Goal: Task Accomplishment & Management: Use online tool/utility

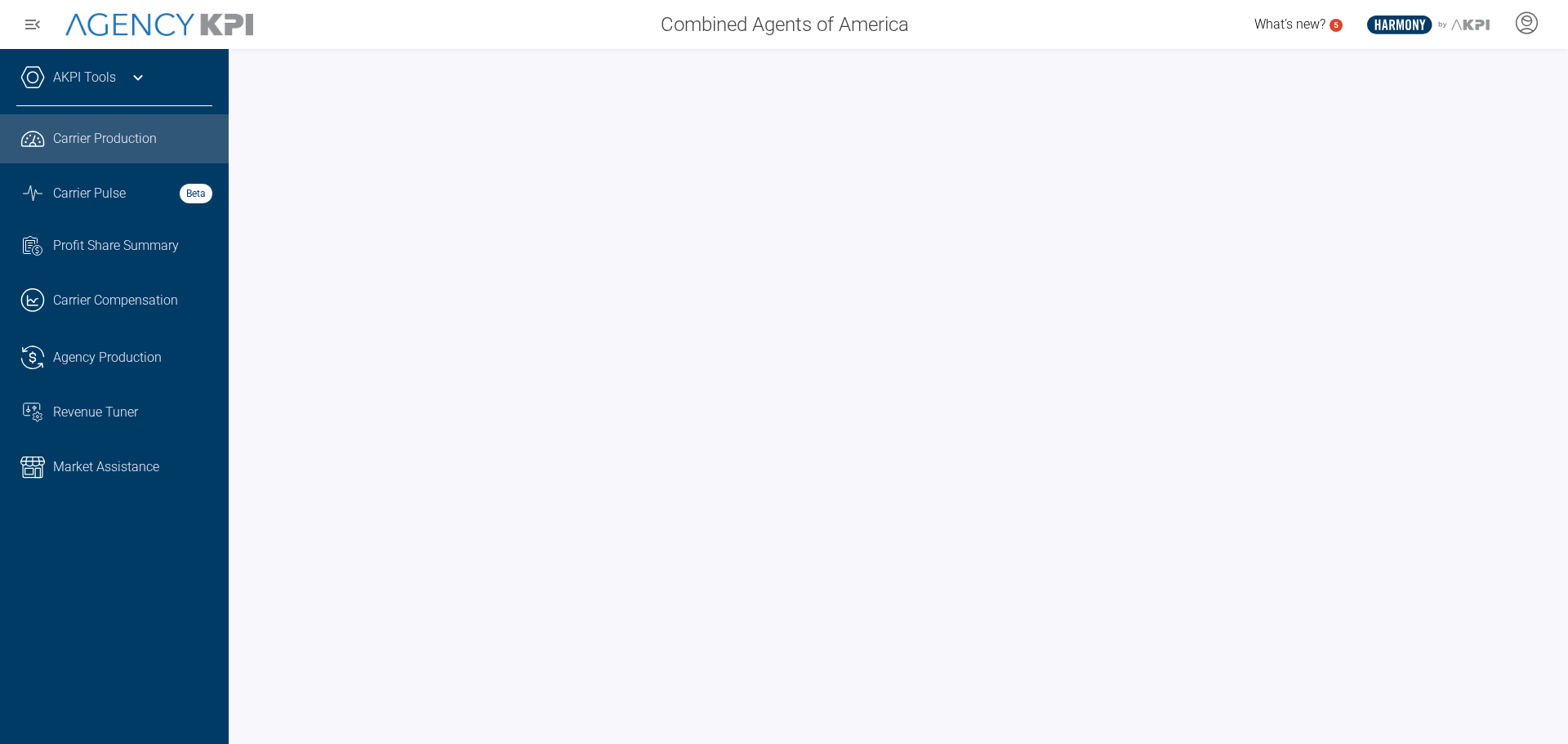
click at [1553, 106] on div at bounding box center [898, 395] width 1340 height 695
click at [98, 363] on span "Agency Production" at bounding box center [107, 358] width 109 height 20
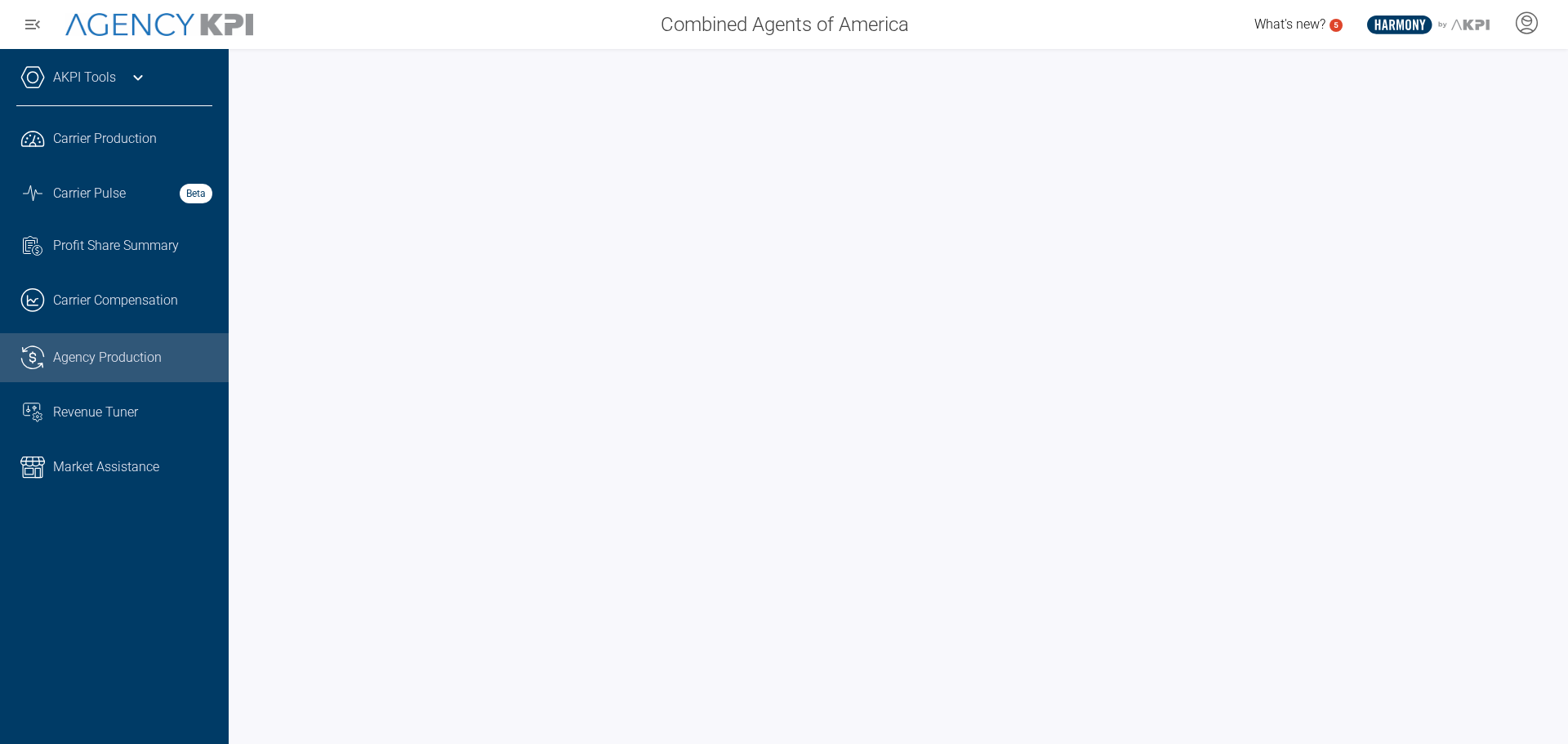
click at [99, 82] on link "AKPI Tools" at bounding box center [84, 77] width 63 height 20
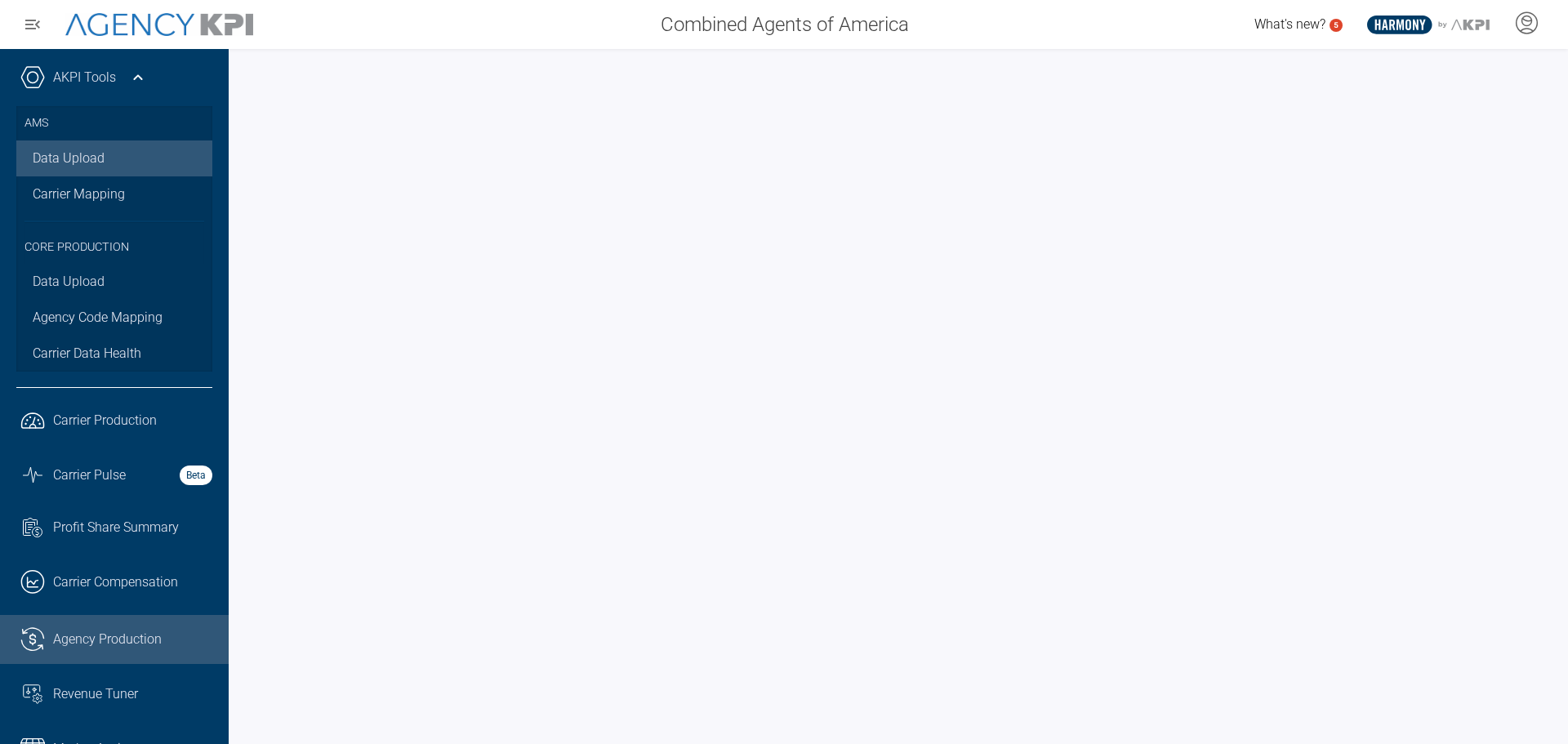
click at [48, 148] on link "Data Upload" at bounding box center [115, 158] width 196 height 36
click at [103, 646] on span "Agency Production" at bounding box center [107, 639] width 109 height 20
click at [129, 77] on icon at bounding box center [138, 77] width 20 height 20
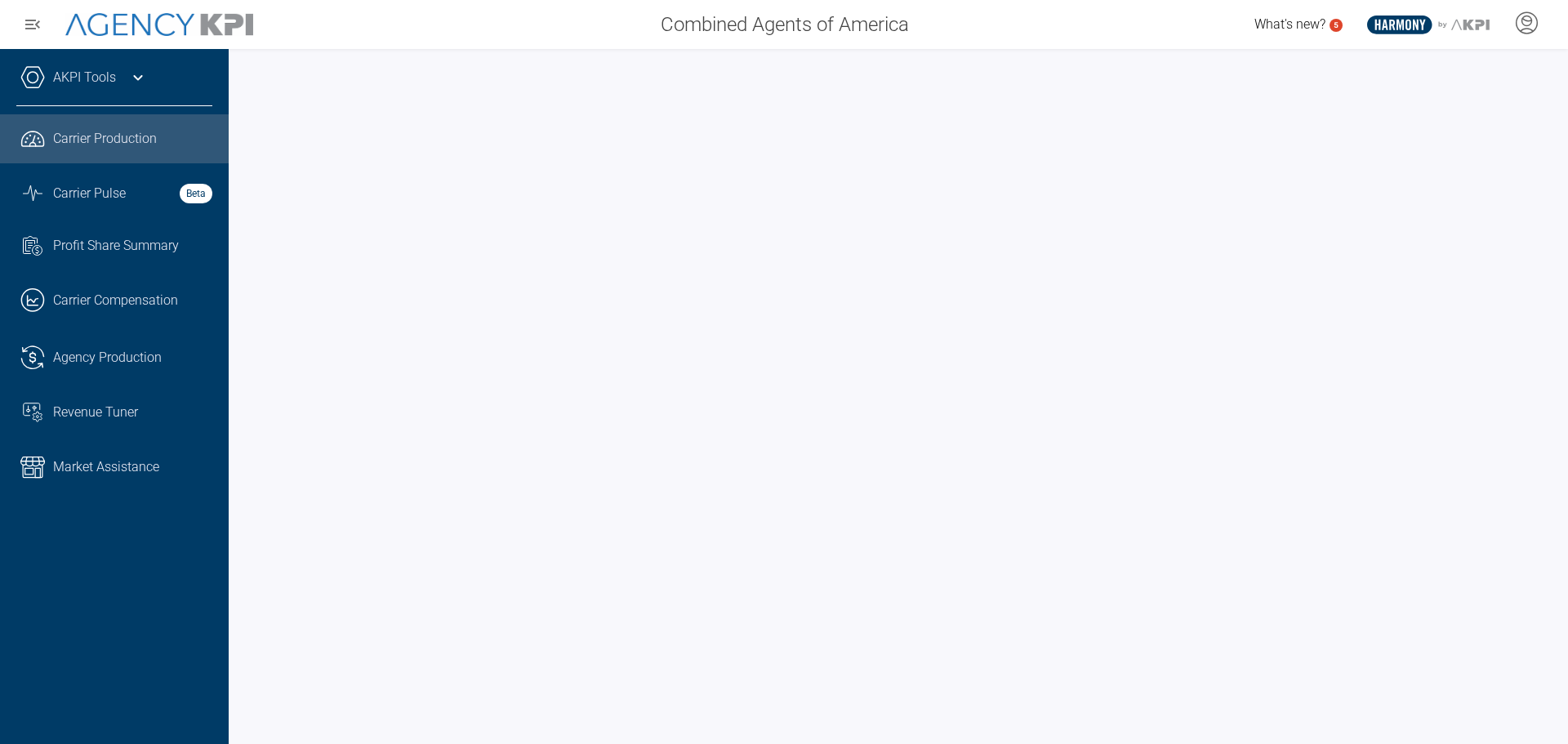
click at [95, 59] on div "AKPI Tools AMS Data Upload Carrier Mapping Core Production Data Upload Agency C…" at bounding box center [114, 395] width 228 height 695
click at [97, 72] on link "AKPI Tools" at bounding box center [84, 77] width 63 height 20
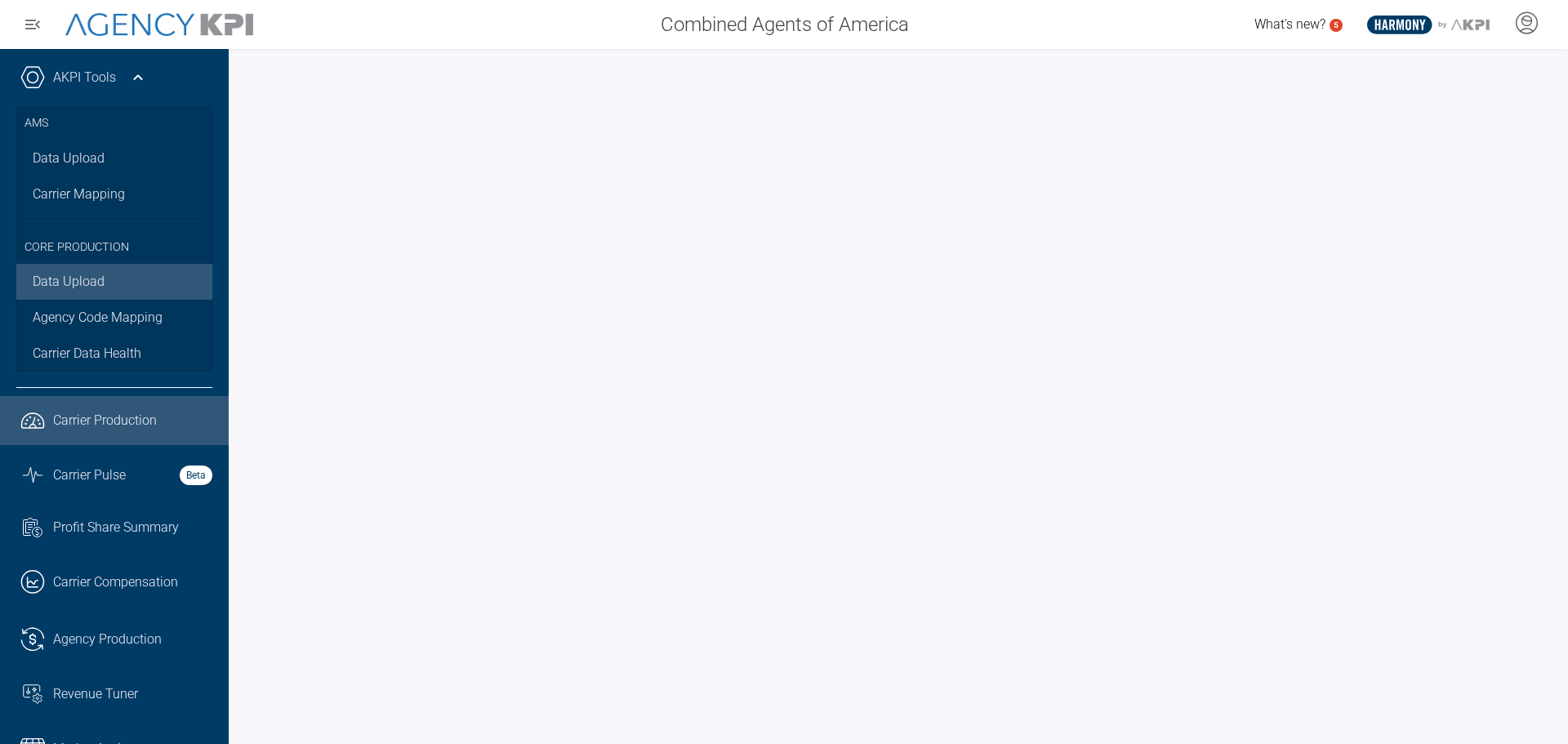
click at [61, 284] on link "Data Upload" at bounding box center [115, 282] width 196 height 36
